Goal: Task Accomplishment & Management: Manage account settings

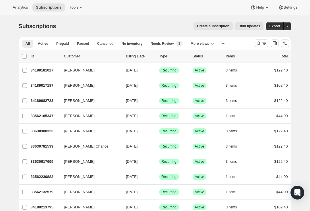
click at [264, 42] on icon "Search and filter results" at bounding box center [264, 43] width 6 height 6
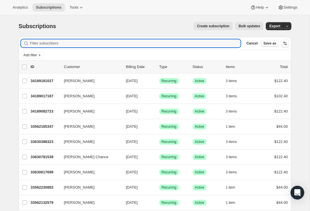
click at [116, 42] on input "Filter subscribers" at bounding box center [135, 43] width 211 height 8
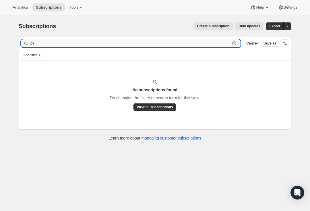
type input "Z"
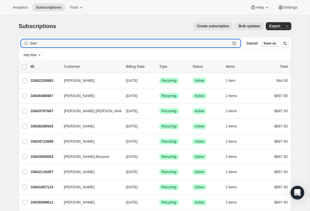
type input "Sae"
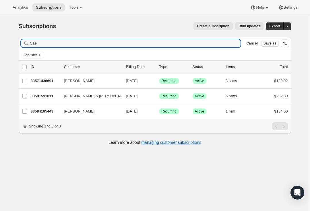
click at [44, 81] on p "33571438691" at bounding box center [45, 81] width 29 height 6
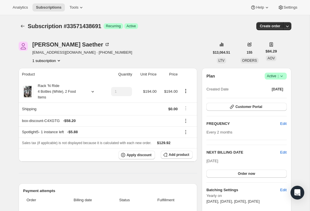
click at [48, 45] on div "[PERSON_NAME]" at bounding box center [71, 45] width 78 height 6
